Goal: Navigation & Orientation: Find specific page/section

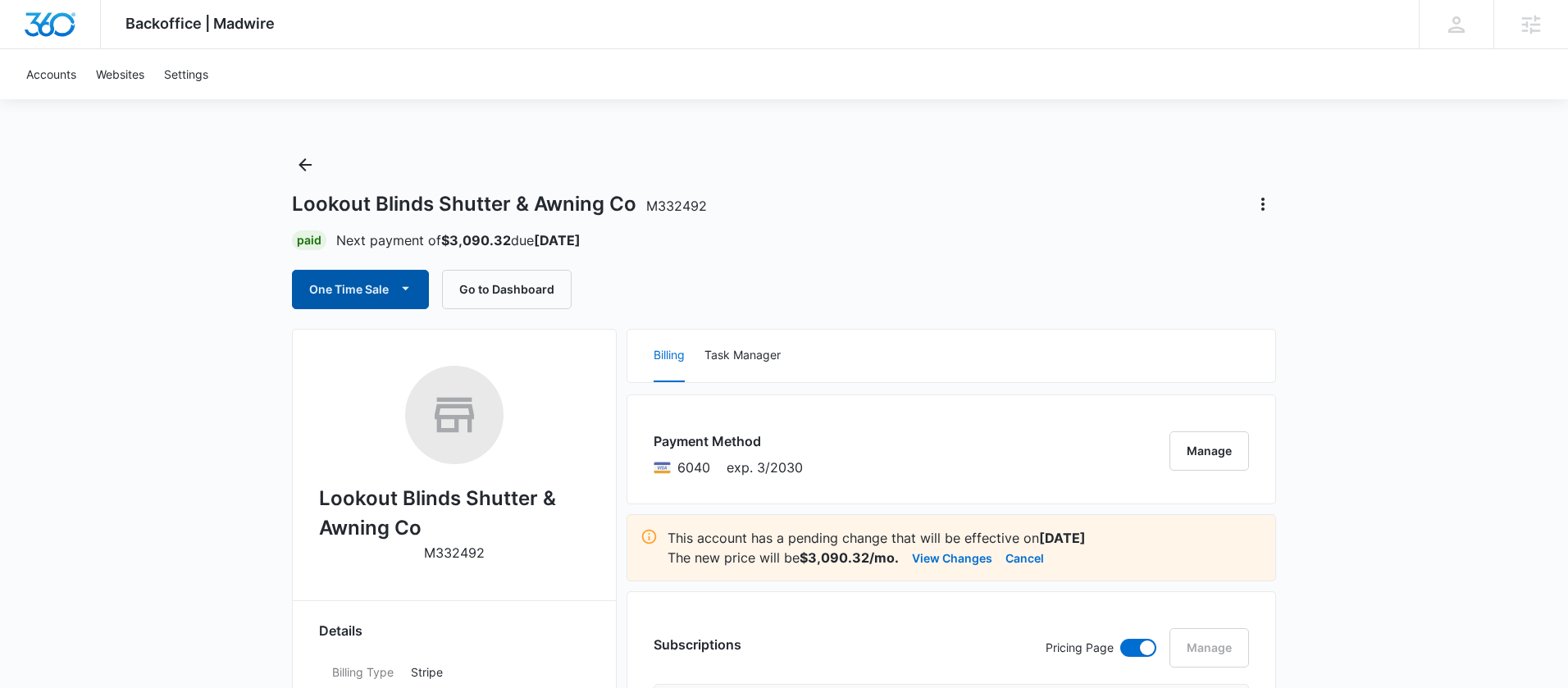
click at [406, 291] on icon "button" at bounding box center [406, 289] width 17 height 17
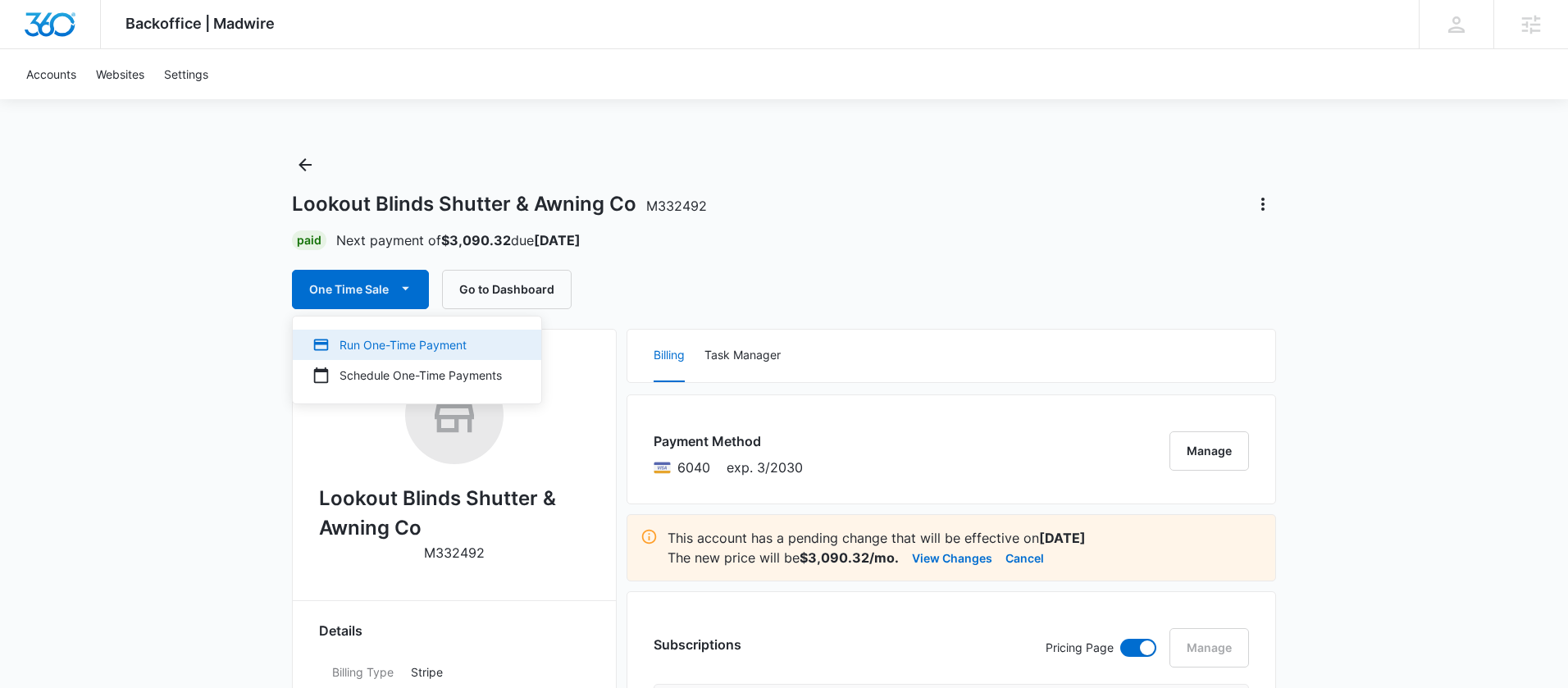
click at [389, 340] on div "Run One-Time Payment" at bounding box center [407, 344] width 190 height 17
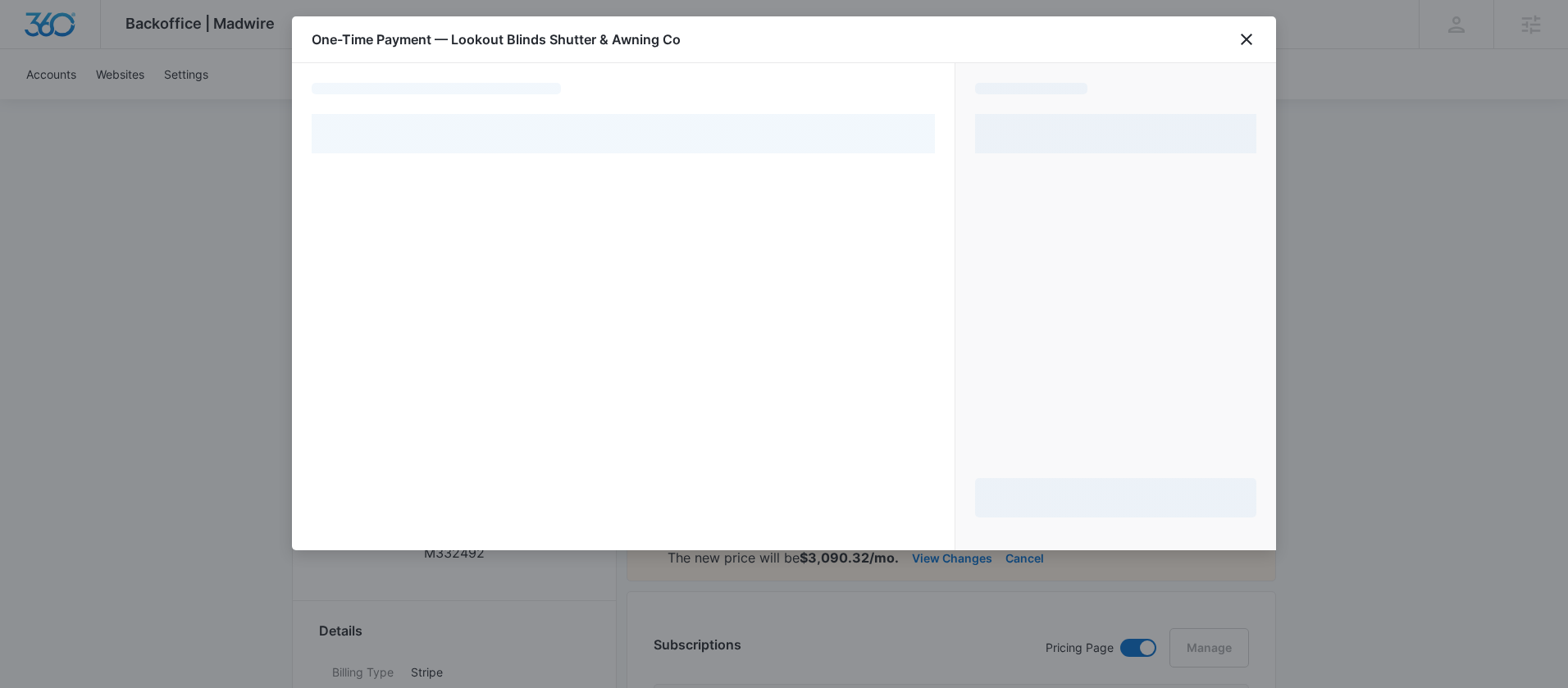
select select "pm_1Rlx7jA4n8RTgNjU26SjadiC"
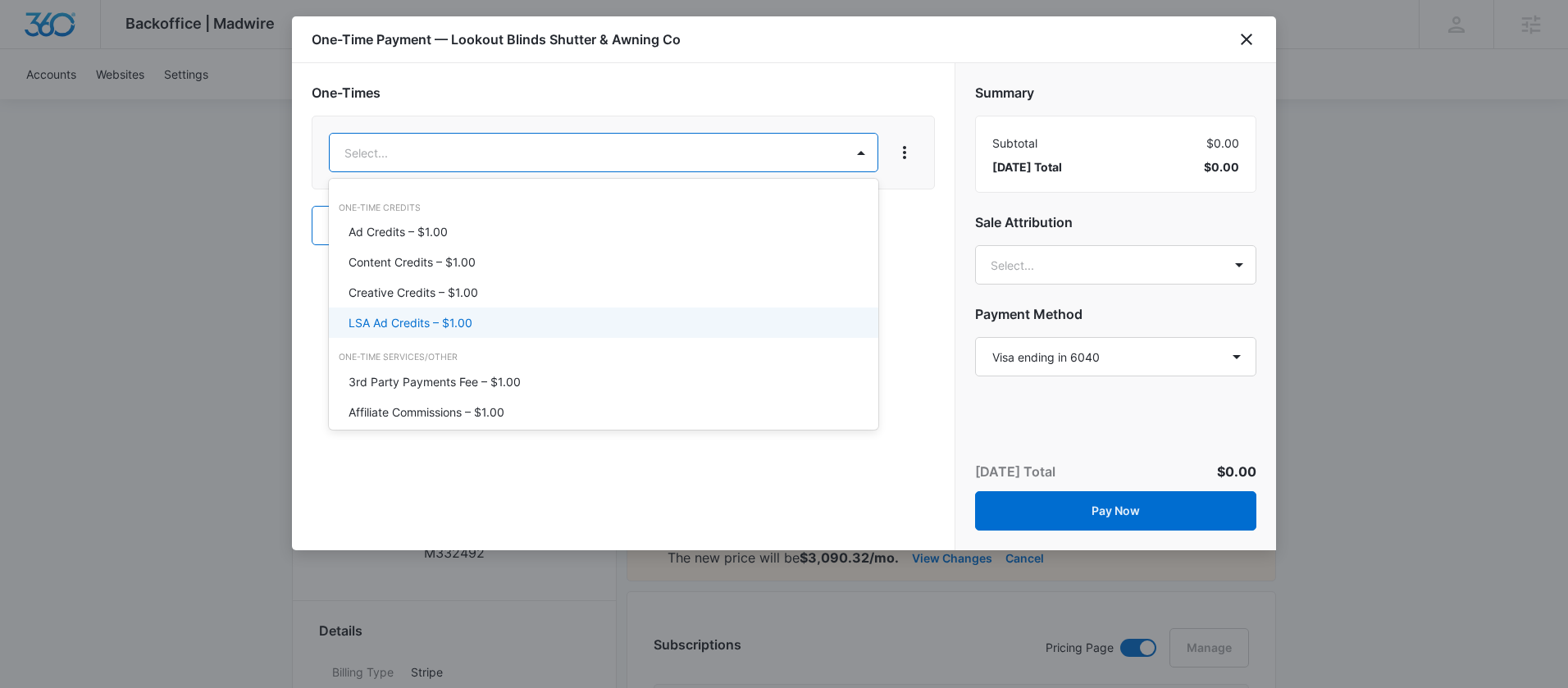
click at [488, 318] on div "LSA Ad Credits – $1.00" at bounding box center [602, 323] width 507 height 17
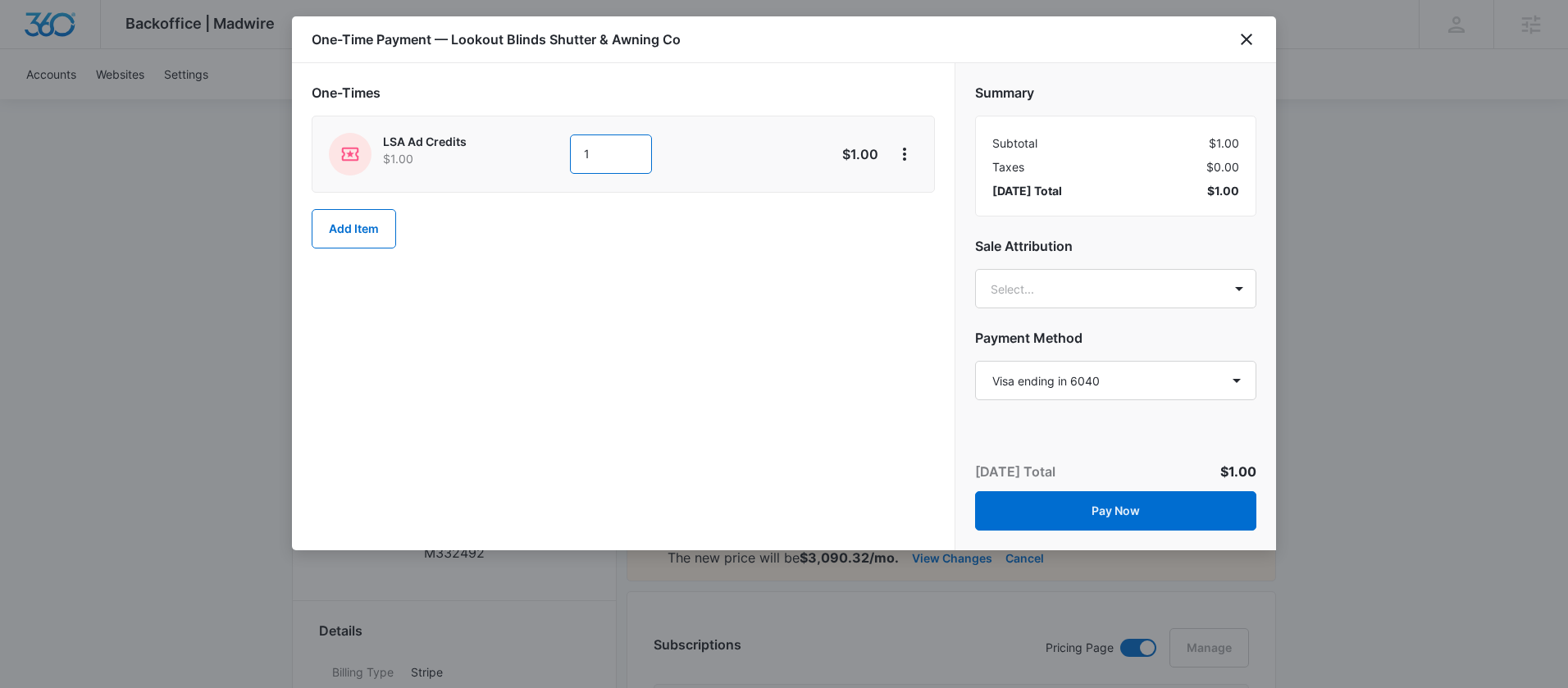
click at [619, 154] on input "1" at bounding box center [610, 155] width 82 height 40
type input "1000"
click at [349, 228] on button "Add Item" at bounding box center [354, 228] width 84 height 40
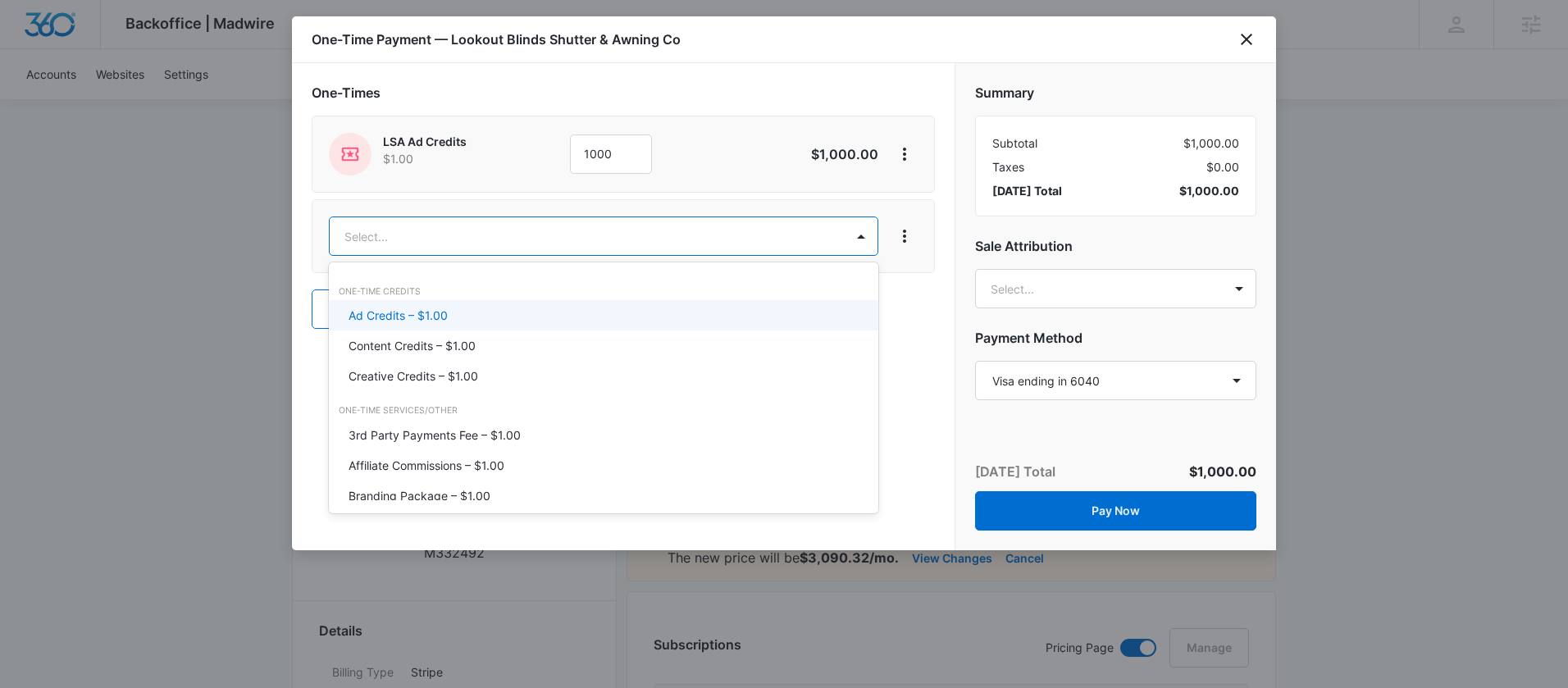
click at [412, 308] on p "Ad Credits – $1.00" at bounding box center [399, 315] width 100 height 17
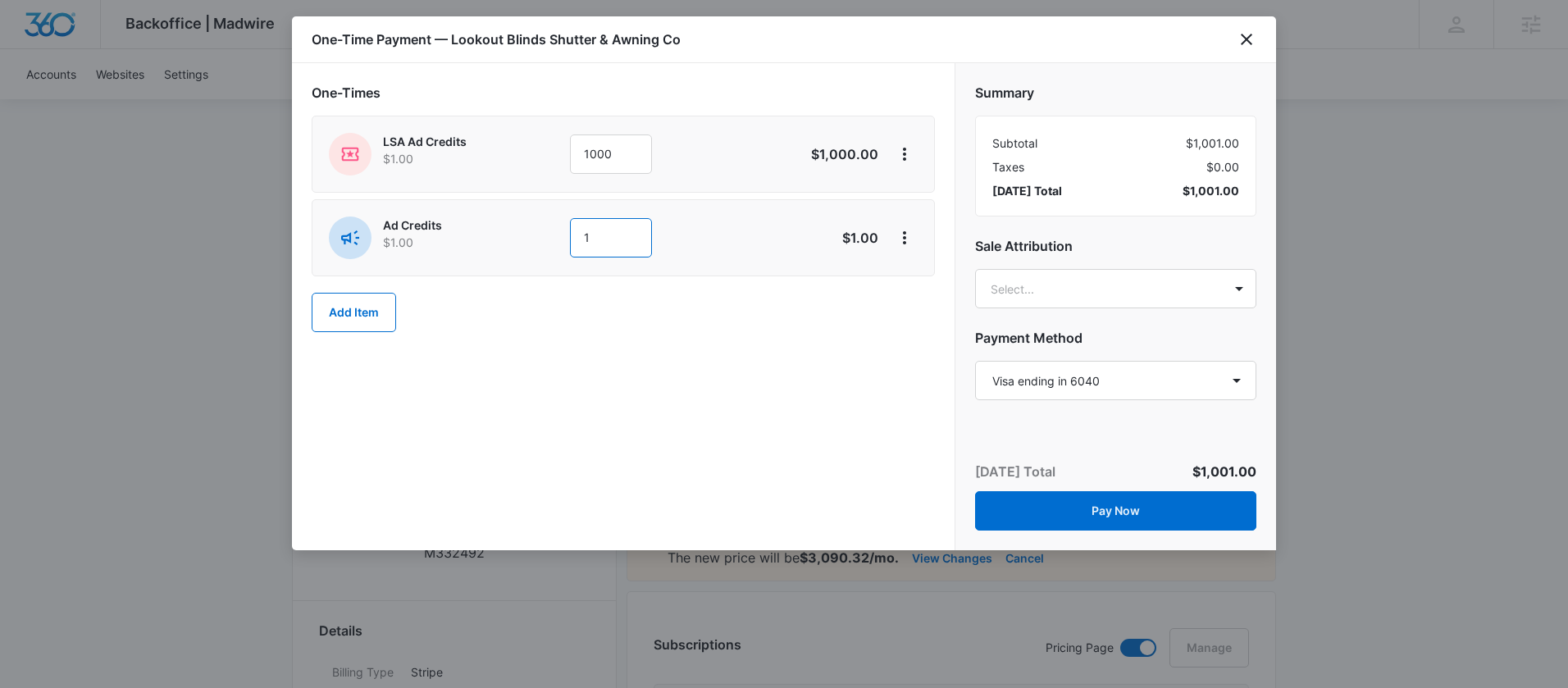
click at [599, 237] on input "1" at bounding box center [610, 238] width 82 height 40
type input "1000"
click at [735, 352] on div "One-Times LSA Ad Credits $1.00 1000 $1,000.00 Ad Credits $1.00 1000 $1,000.00 A…" at bounding box center [623, 307] width 662 height 487
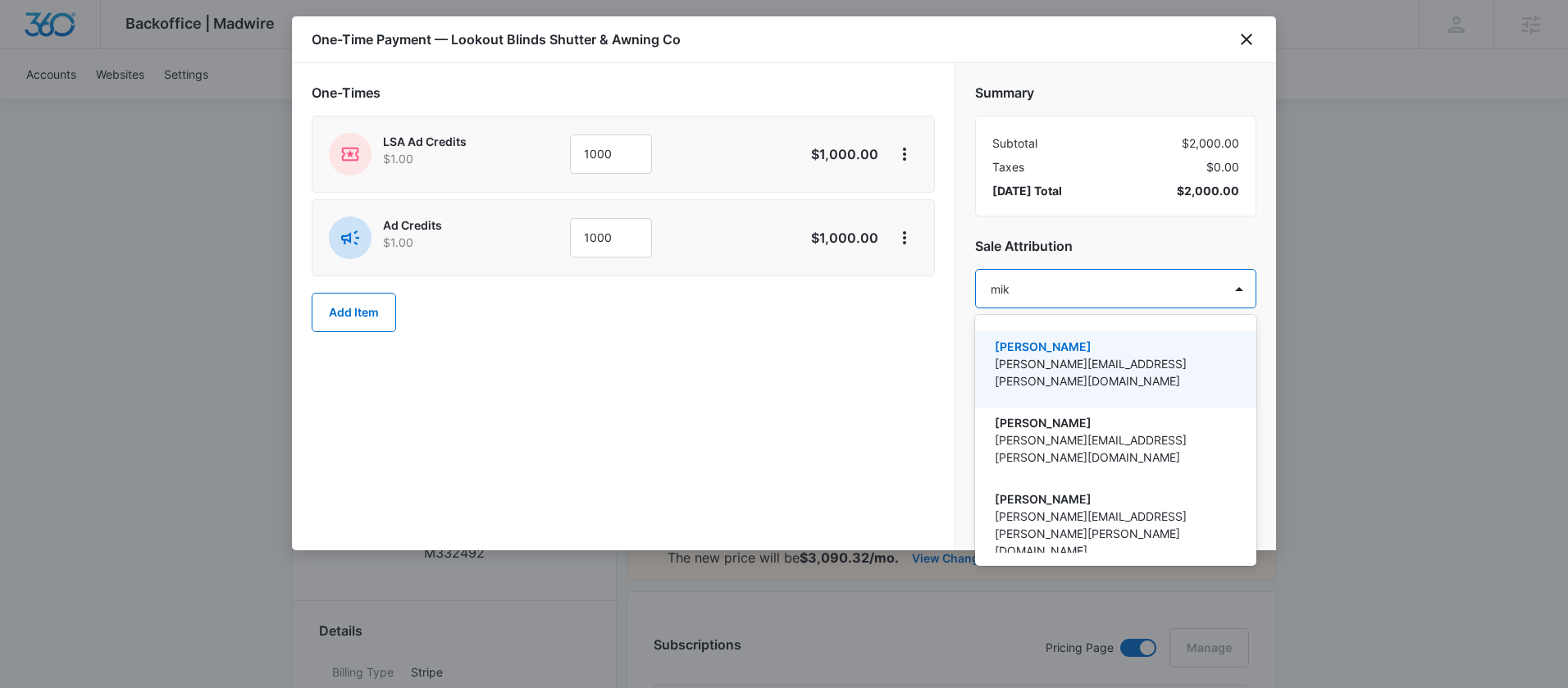
type input "[PERSON_NAME]"
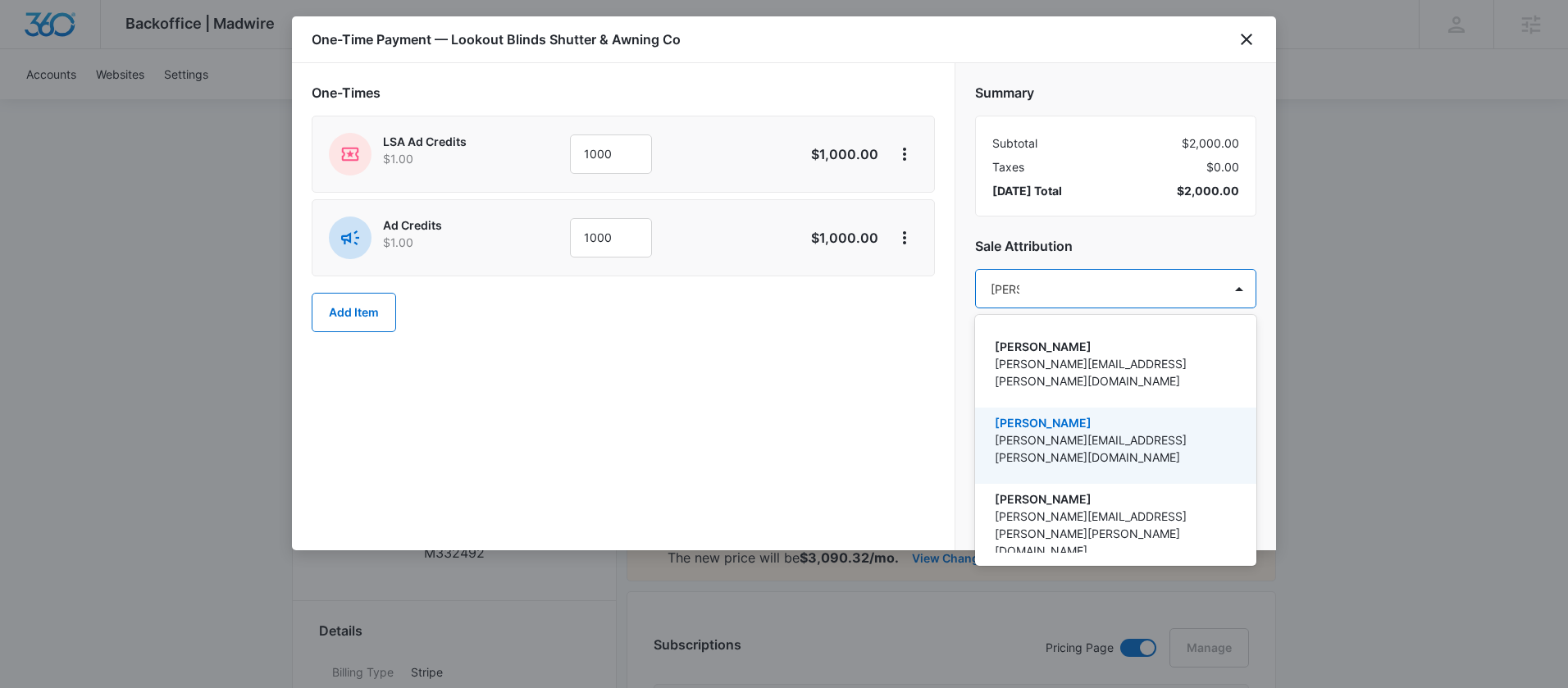
click at [1077, 414] on p "[PERSON_NAME]" at bounding box center [1114, 423] width 239 height 17
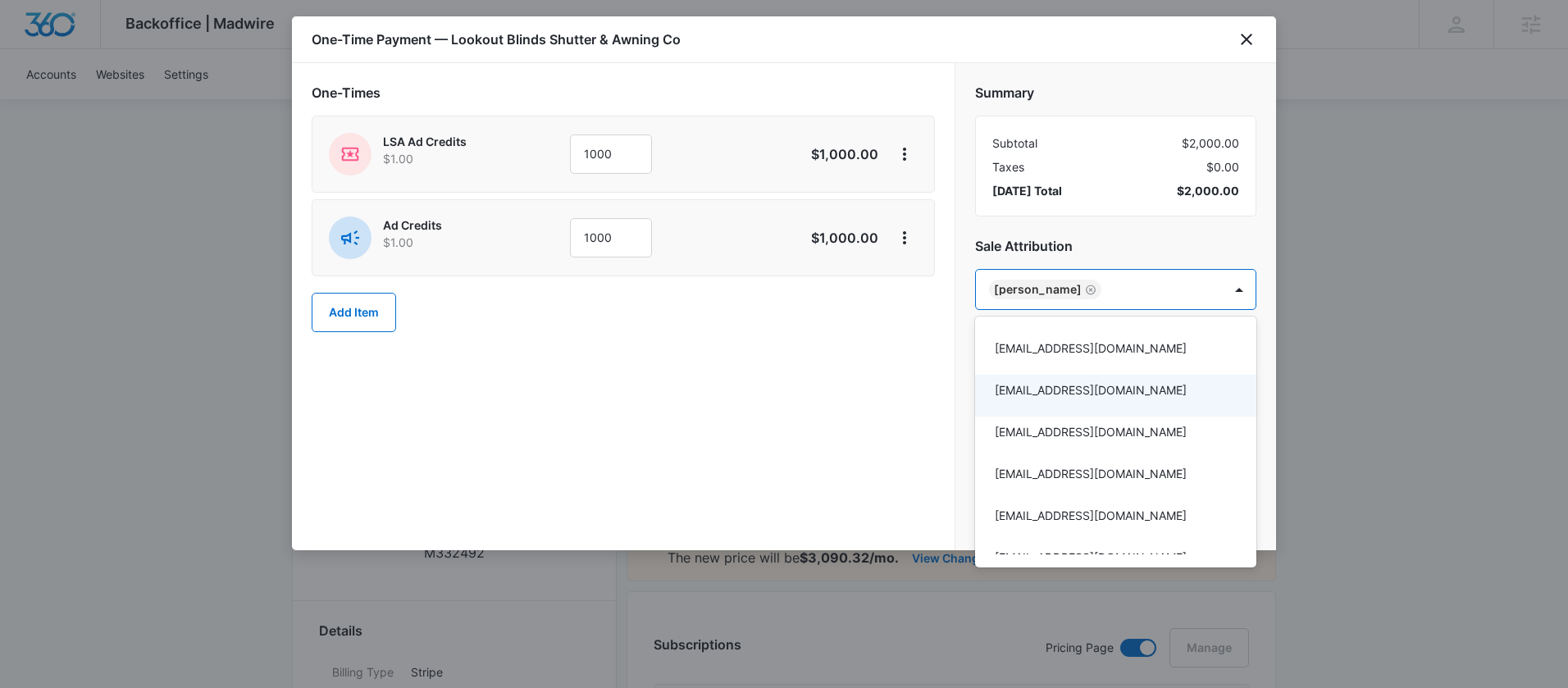
click at [865, 428] on div at bounding box center [784, 344] width 1568 height 688
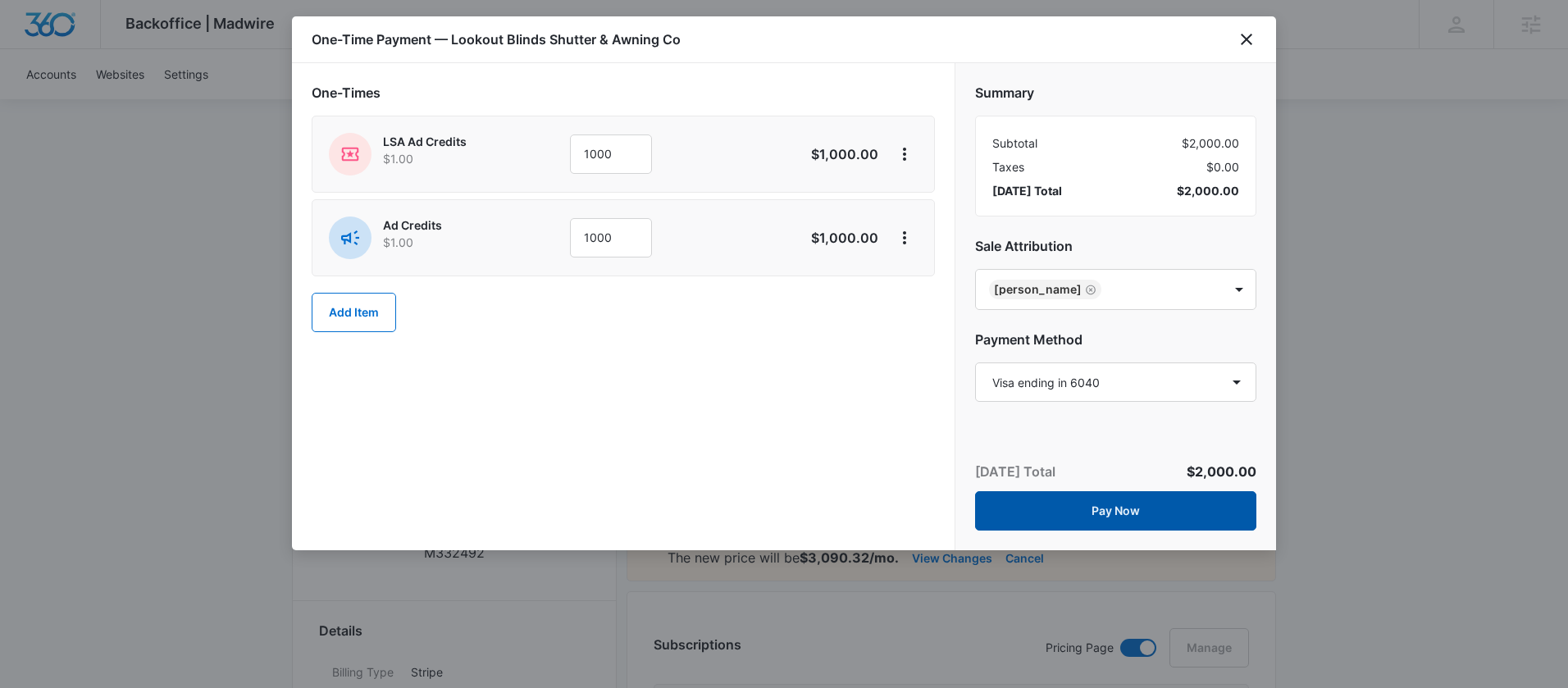
click at [1059, 507] on button "Pay Now" at bounding box center [1115, 511] width 281 height 40
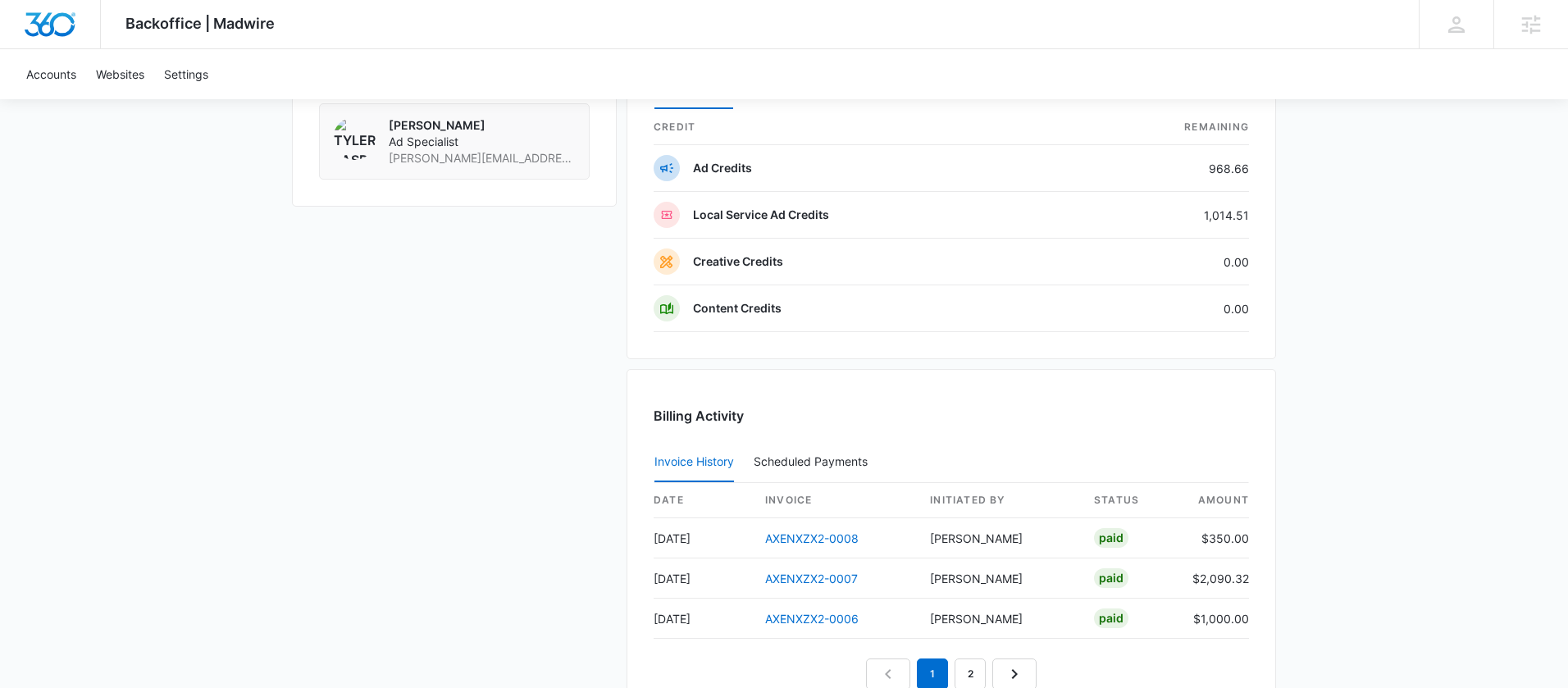
scroll to position [454, 0]
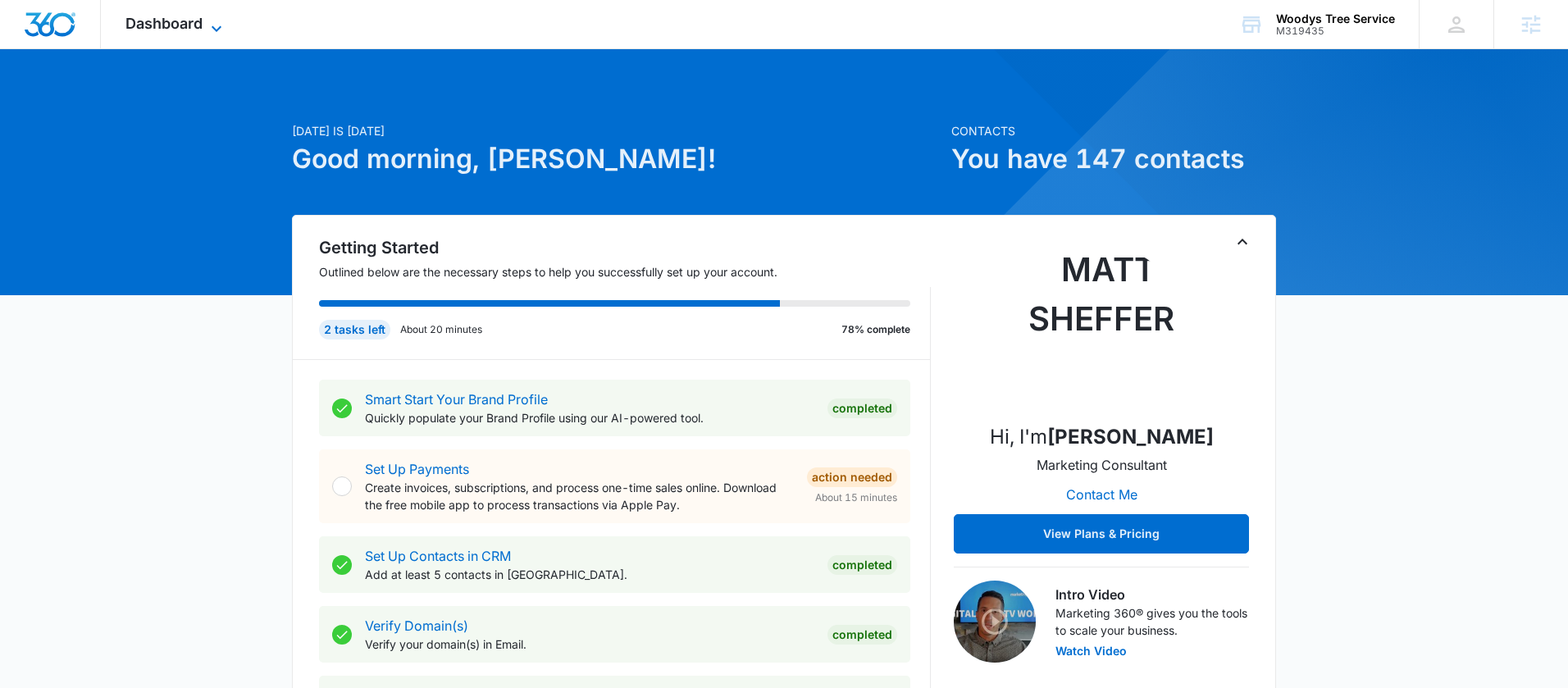
click at [210, 21] on icon at bounding box center [217, 28] width 20 height 20
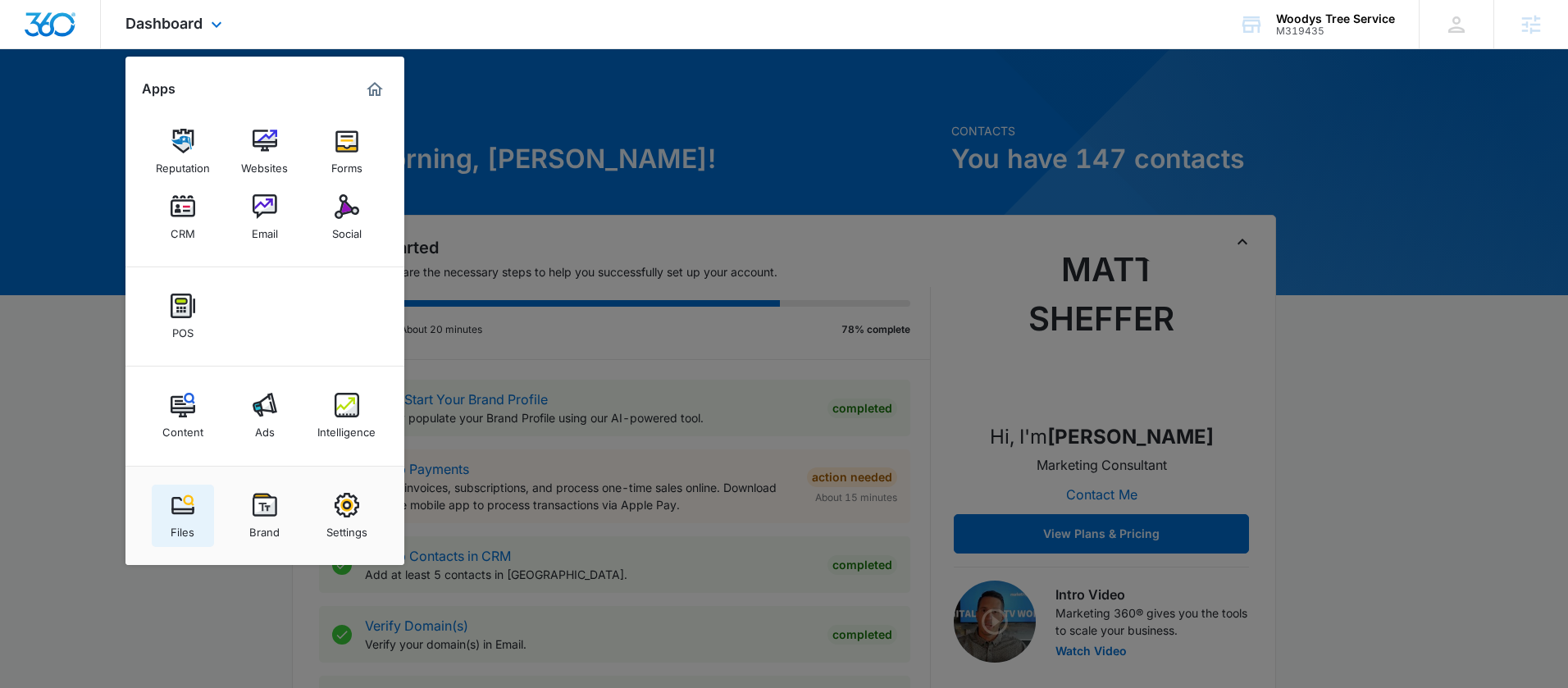
click at [204, 505] on link "Files" at bounding box center [183, 515] width 63 height 63
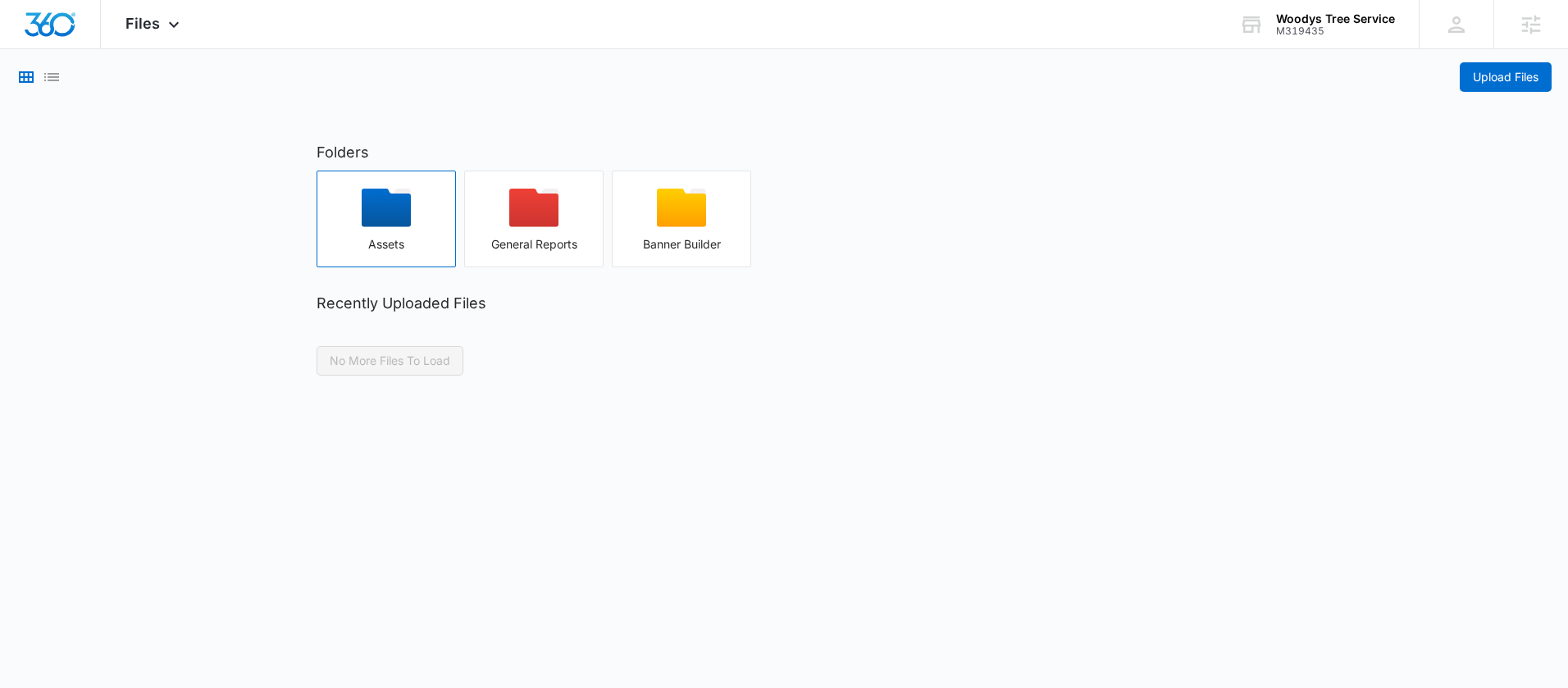
click at [372, 235] on div "button" at bounding box center [386, 213] width 137 height 49
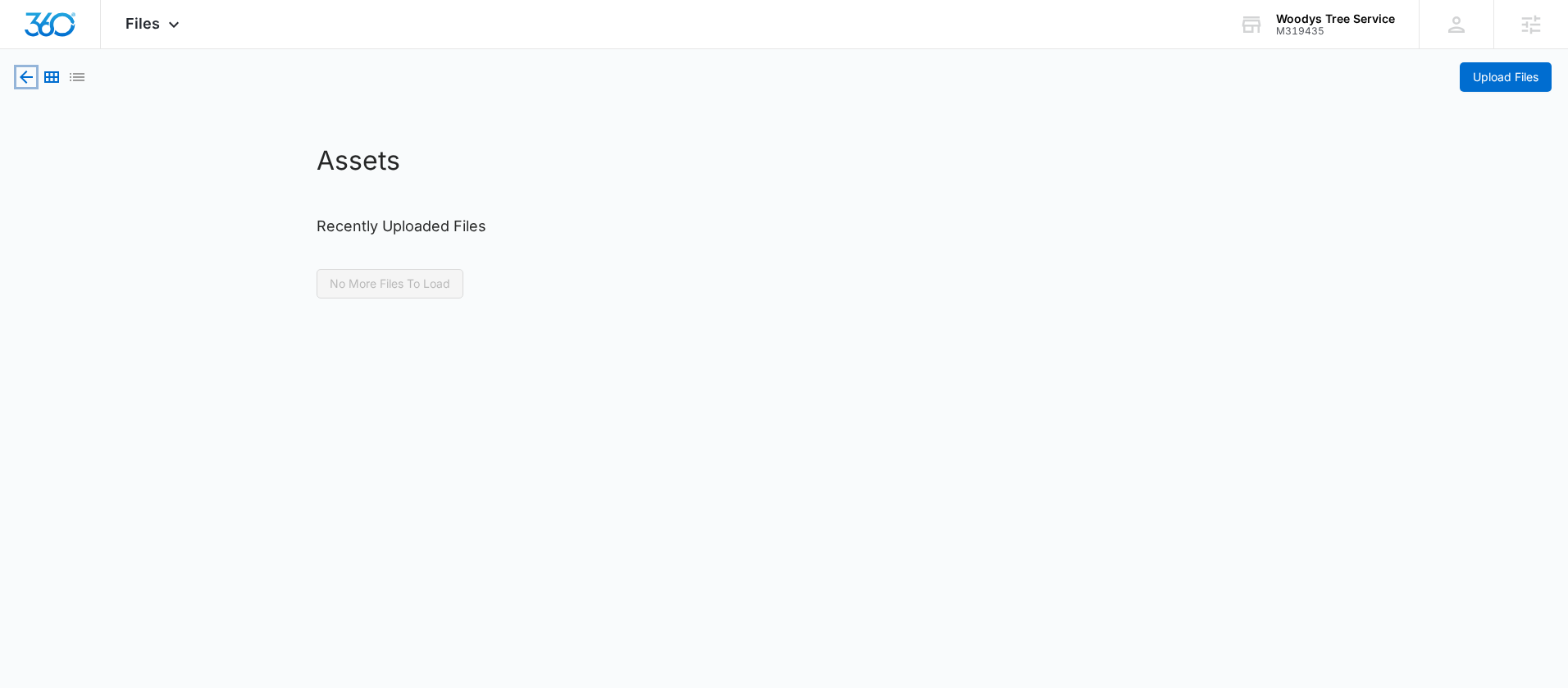
click at [18, 78] on icon "button" at bounding box center [26, 76] width 20 height 20
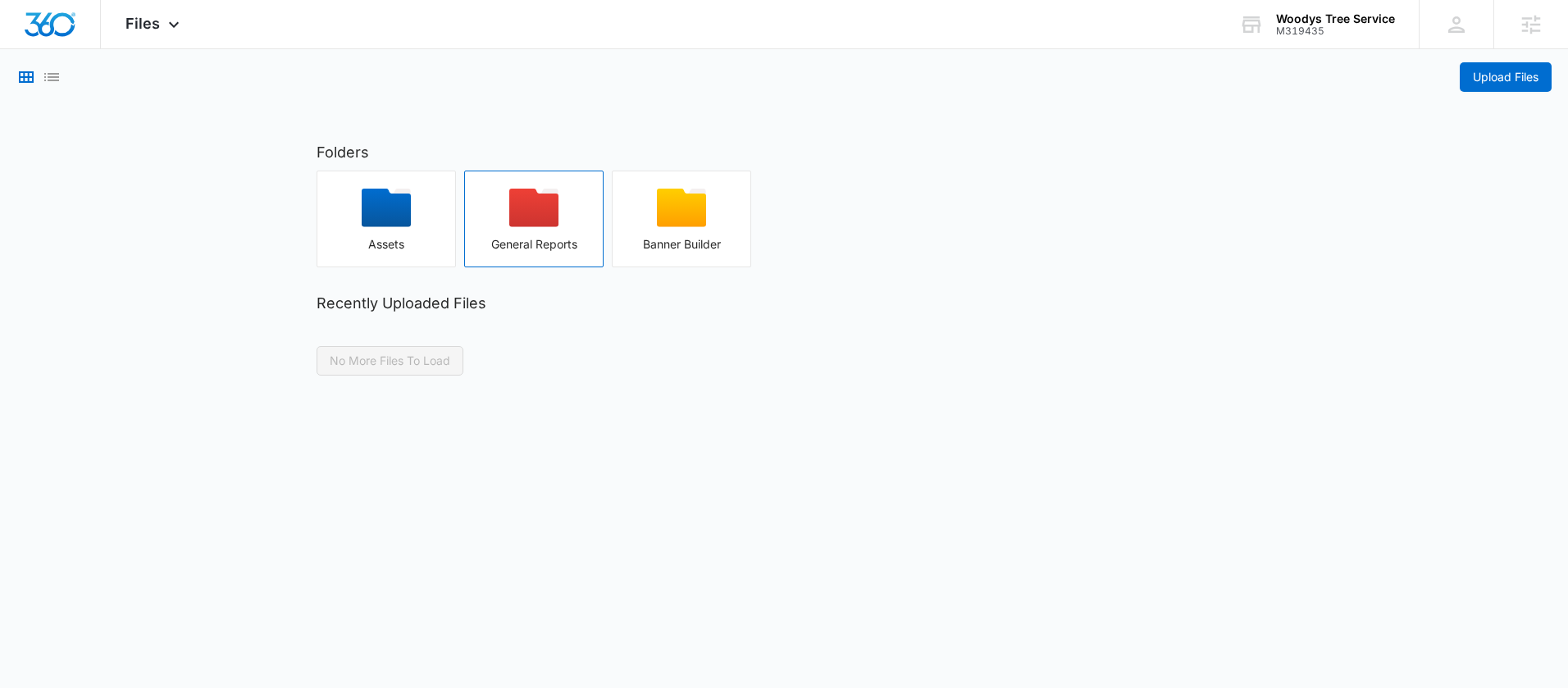
click at [498, 195] on div "button" at bounding box center [534, 213] width 137 height 49
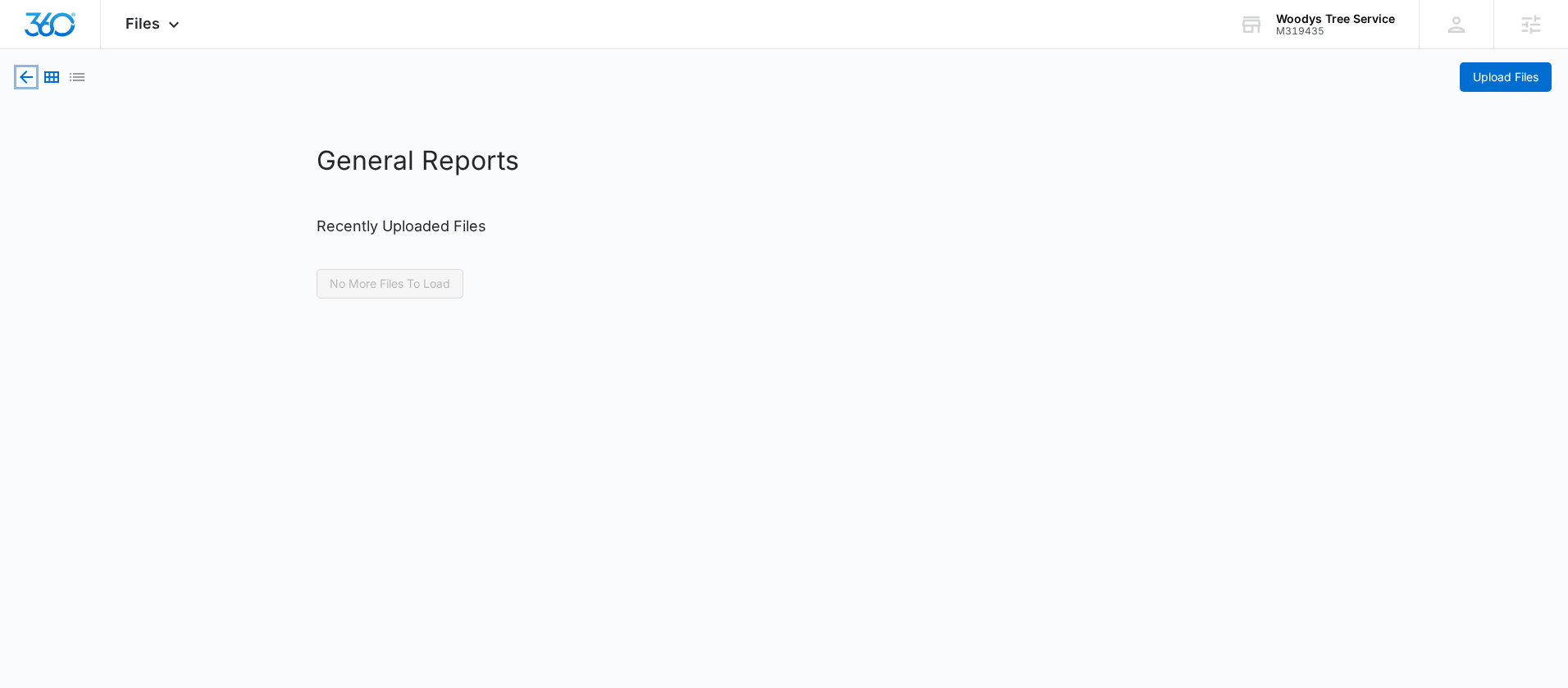
click at [24, 77] on icon "button" at bounding box center [26, 76] width 13 height 13
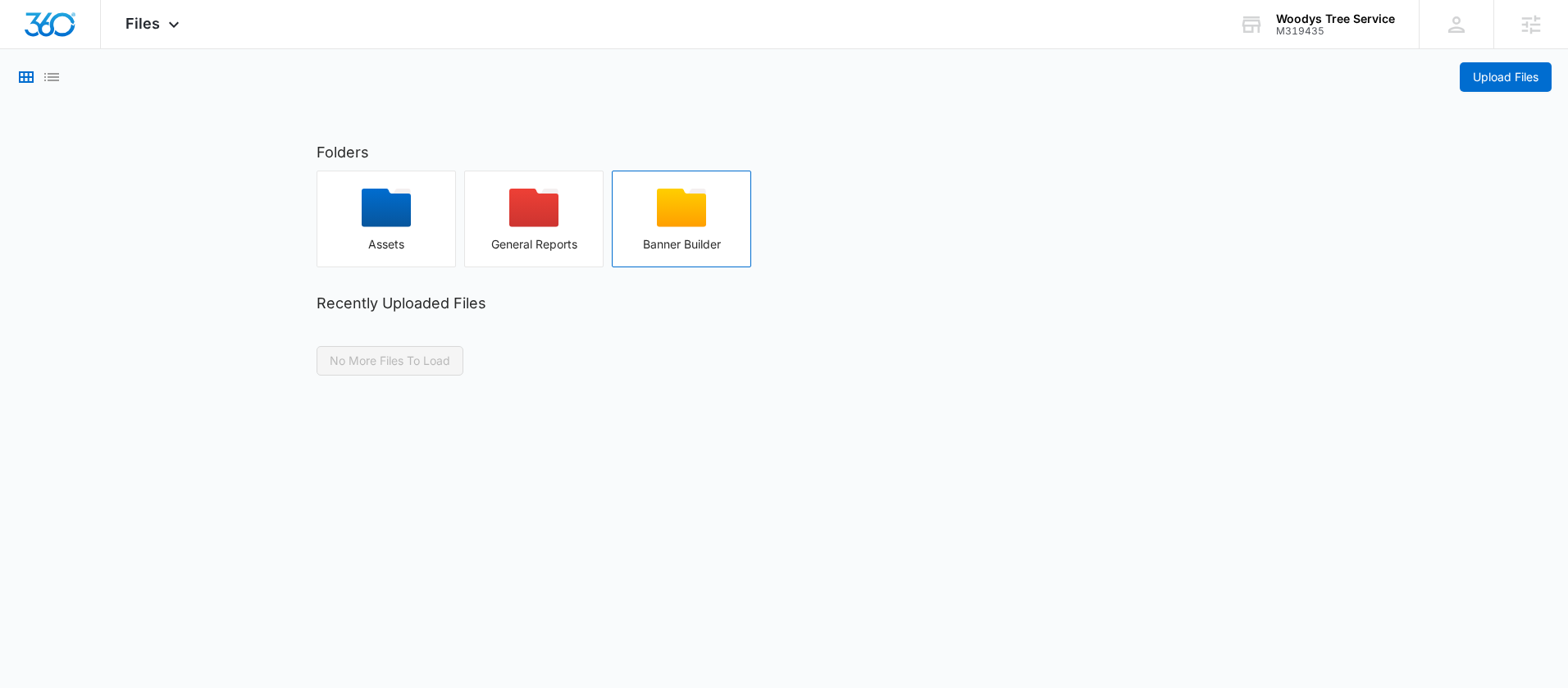
click at [653, 191] on div "button" at bounding box center [681, 213] width 137 height 49
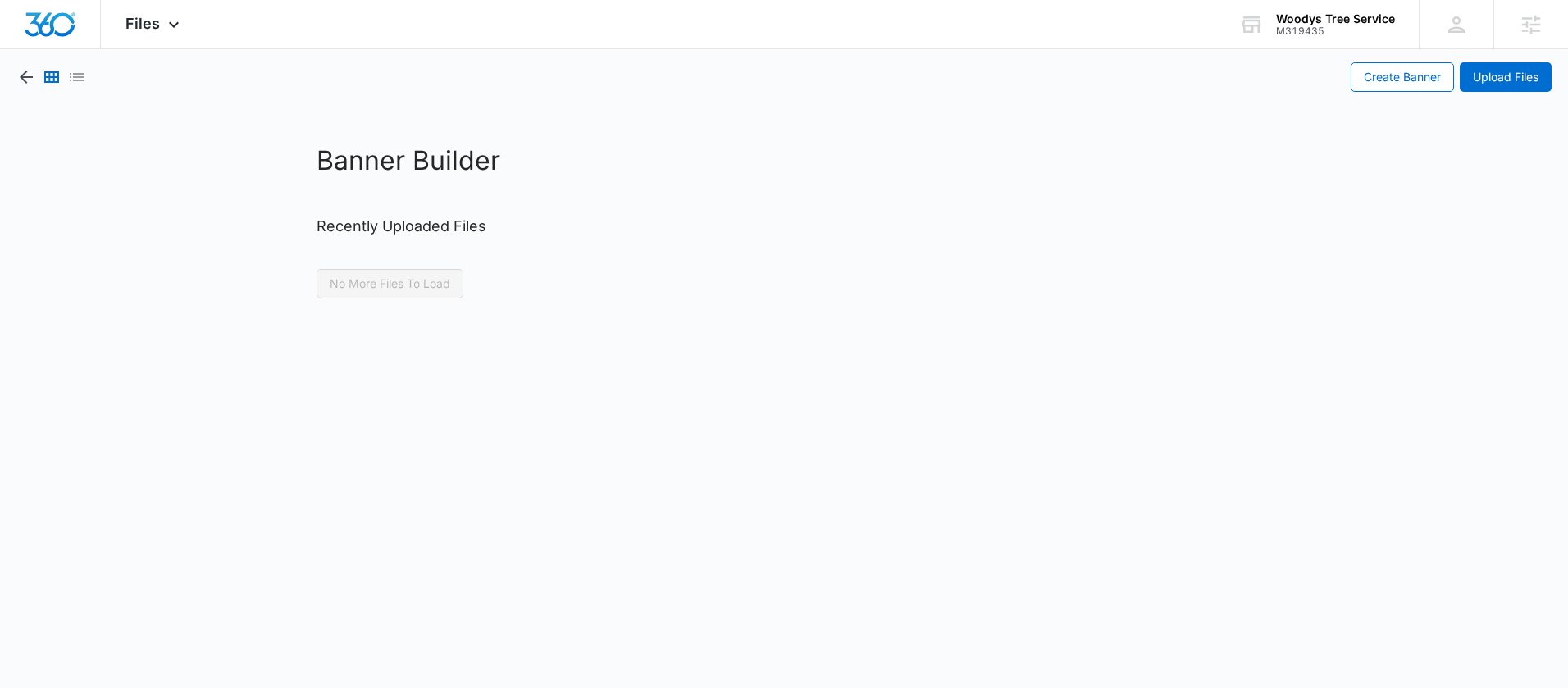
click at [9, 69] on div "Create Banner Upload Files" at bounding box center [784, 70] width 1568 height 43
click at [17, 72] on icon "button" at bounding box center [26, 76] width 20 height 20
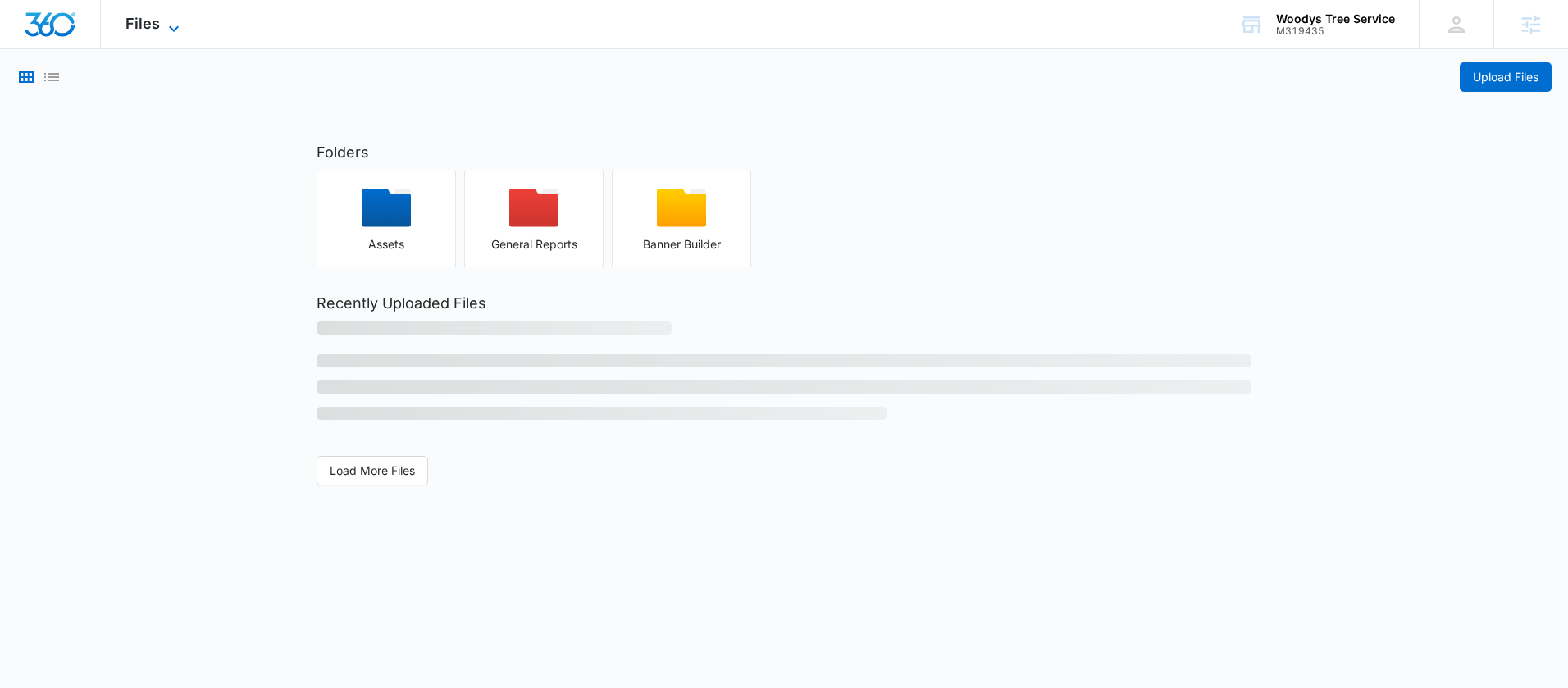
click at [164, 27] on icon at bounding box center [174, 28] width 20 height 20
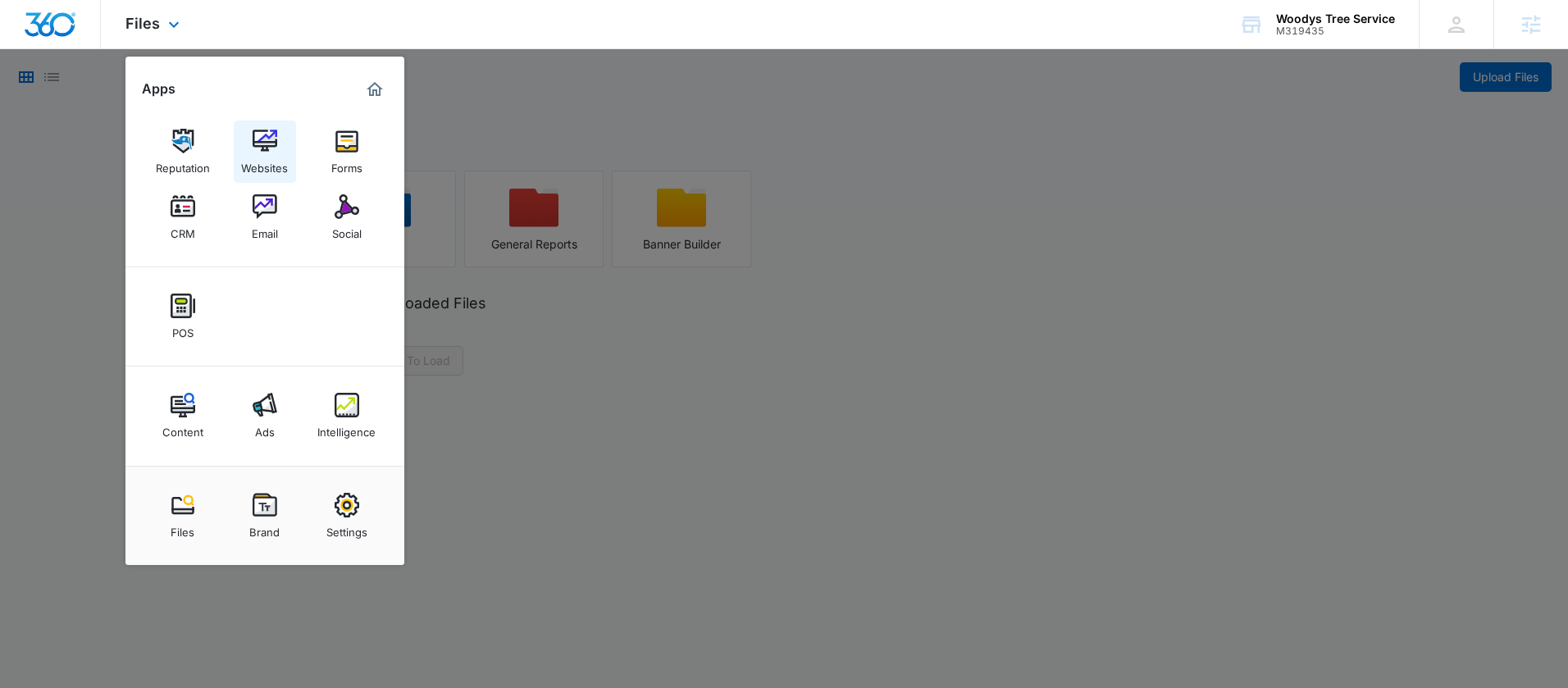
click at [259, 146] on img at bounding box center [265, 141] width 25 height 25
